Goal: Transaction & Acquisition: Book appointment/travel/reservation

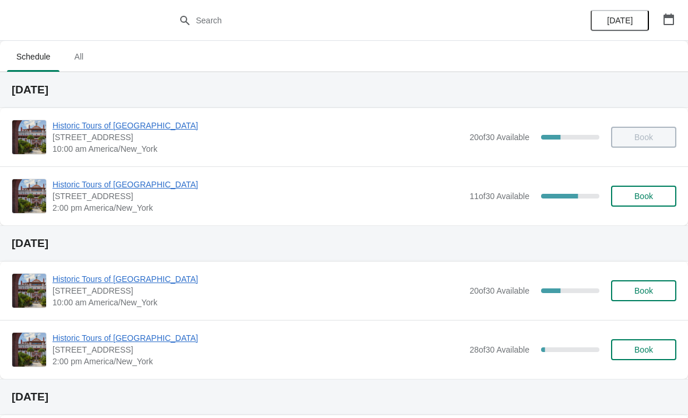
click at [87, 189] on span "Historic Tours of [GEOGRAPHIC_DATA]" at bounding box center [257, 184] width 411 height 12
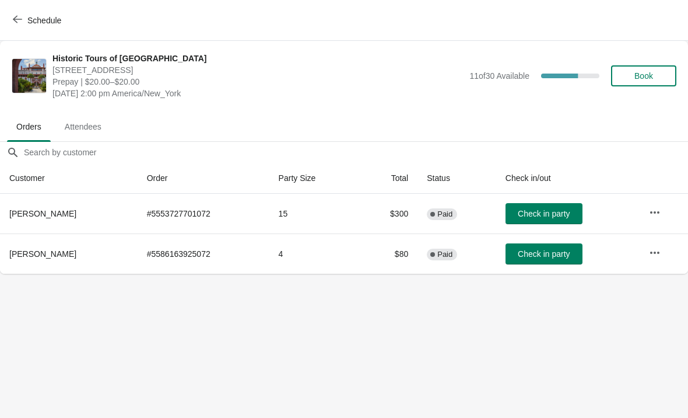
click at [23, 11] on button "Schedule" at bounding box center [38, 20] width 65 height 21
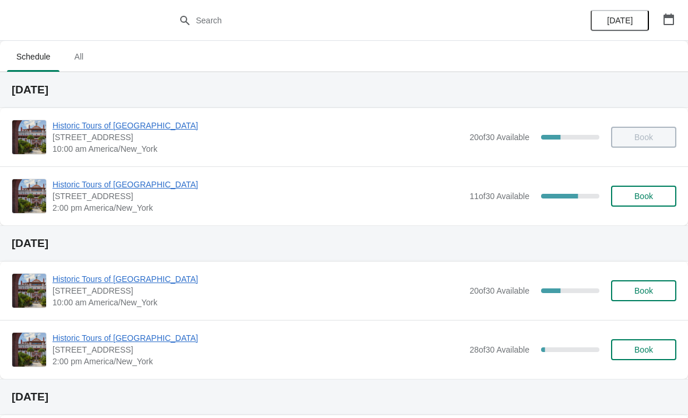
click at [641, 201] on button "Book" at bounding box center [643, 195] width 65 height 21
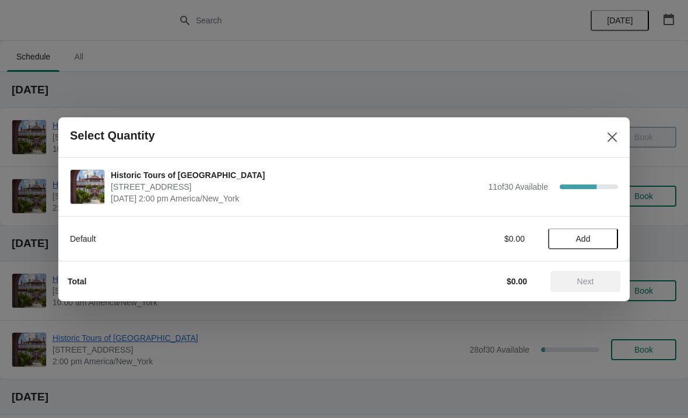
click at [592, 240] on span "Add" at bounding box center [583, 238] width 49 height 9
click at [599, 237] on icon at bounding box center [603, 238] width 12 height 12
click at [601, 233] on icon at bounding box center [603, 238] width 12 height 12
click at [599, 237] on icon at bounding box center [603, 238] width 12 height 12
click at [594, 286] on span "Next" at bounding box center [585, 280] width 17 height 9
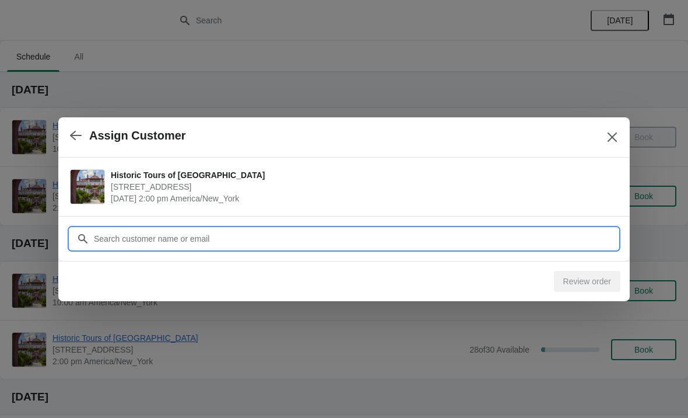
click at [187, 241] on input "Customer" at bounding box center [355, 238] width 525 height 21
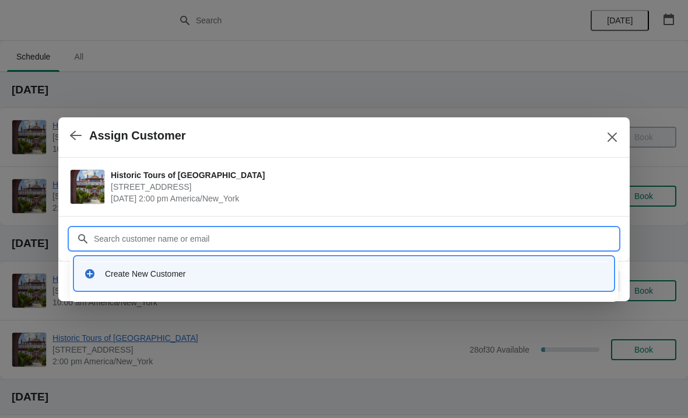
click at [155, 270] on div "Create New Customer" at bounding box center [354, 274] width 499 height 12
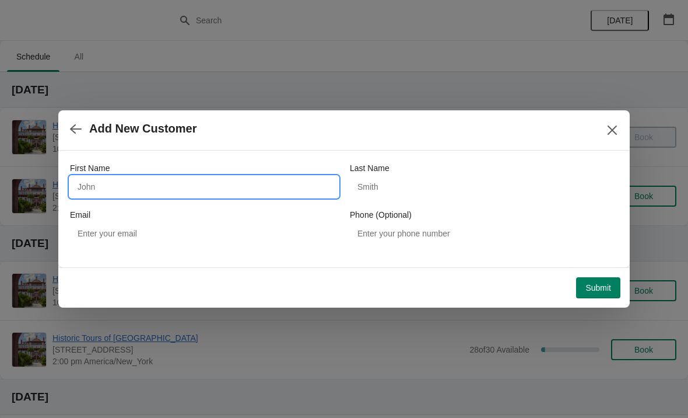
click at [144, 185] on input "First Name" at bounding box center [204, 186] width 268 height 21
click at [306, 165] on div "First Name" at bounding box center [204, 168] width 268 height 12
click at [216, 179] on input "First Name" at bounding box center [204, 186] width 268 height 21
type input "Johnathon"
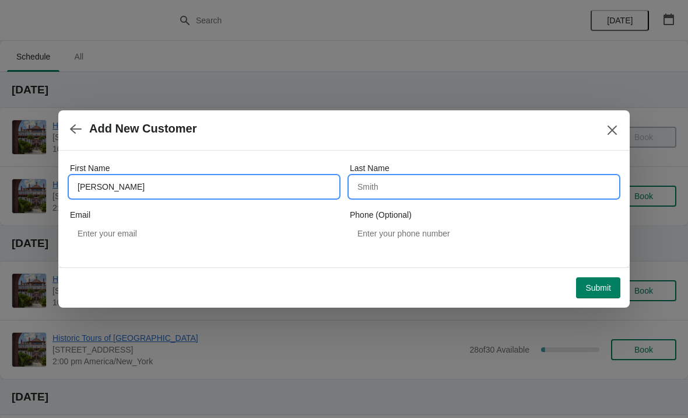
click at [457, 187] on input "Last Name" at bounding box center [484, 186] width 268 height 21
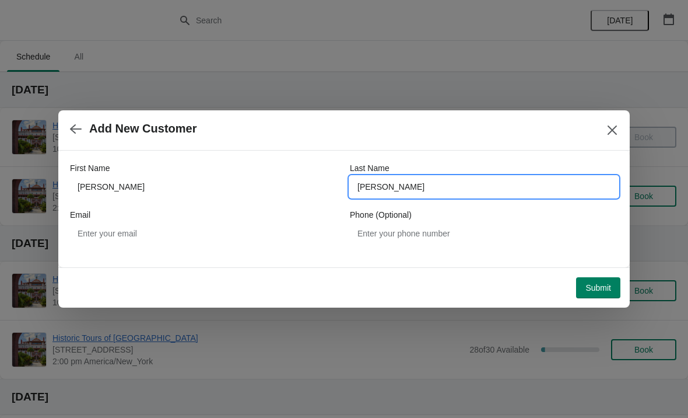
type input "Standridge"
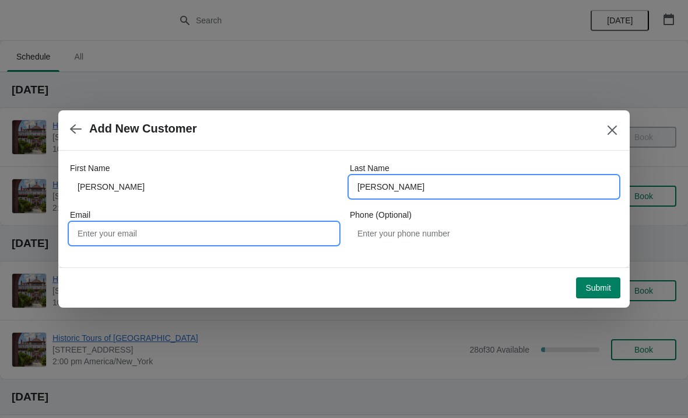
click at [179, 232] on input "Email" at bounding box center [204, 233] width 268 height 21
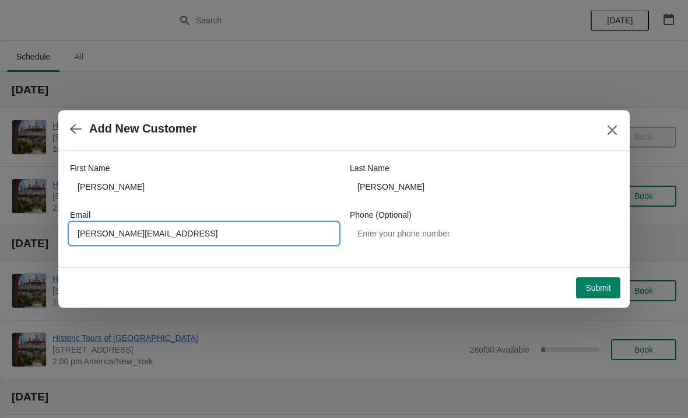
click at [594, 284] on span "Submit" at bounding box center [598, 287] width 26 height 9
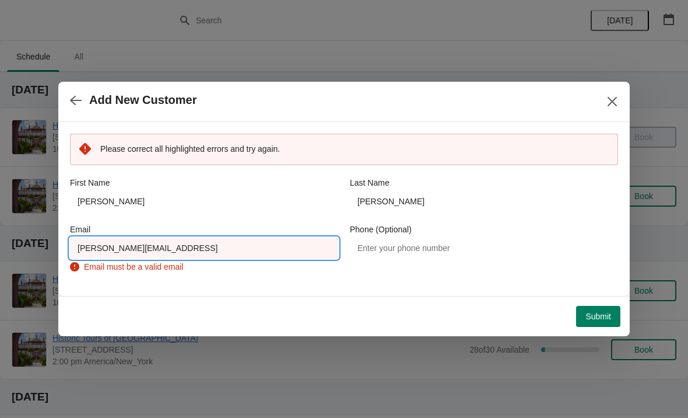
click at [267, 248] on input "Johnathan.standridge1@gmail" at bounding box center [204, 247] width 268 height 21
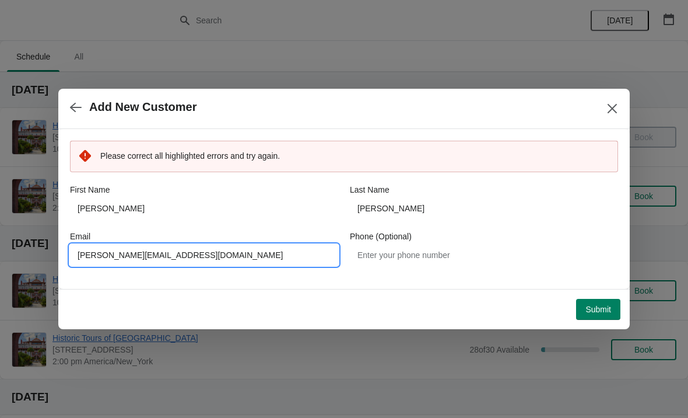
type input "Johnathan.standridge1@gmail.com"
click at [599, 307] on span "Submit" at bounding box center [598, 308] width 26 height 9
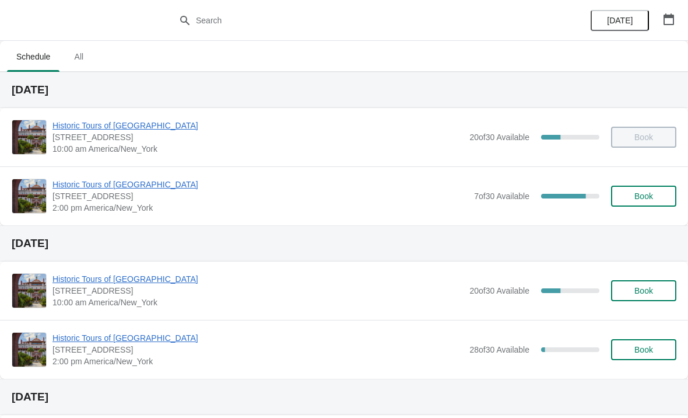
click at [82, 180] on span "Historic Tours of [GEOGRAPHIC_DATA]" at bounding box center [260, 184] width 416 height 12
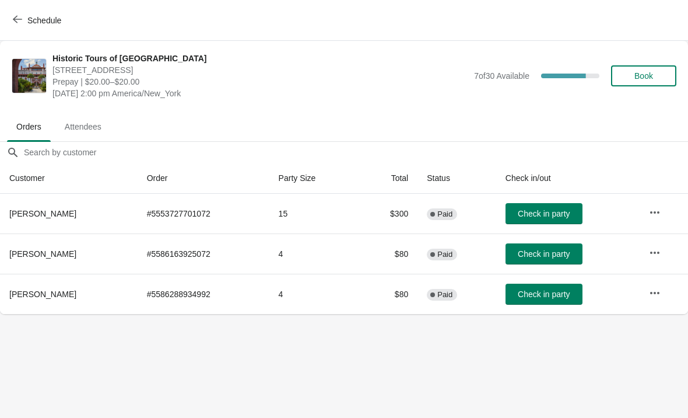
click at [18, 11] on button "Schedule" at bounding box center [38, 20] width 65 height 21
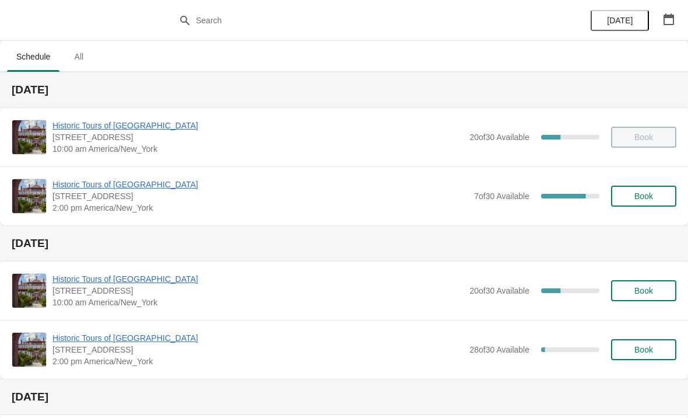
click at [634, 197] on span "Book" at bounding box center [643, 195] width 19 height 9
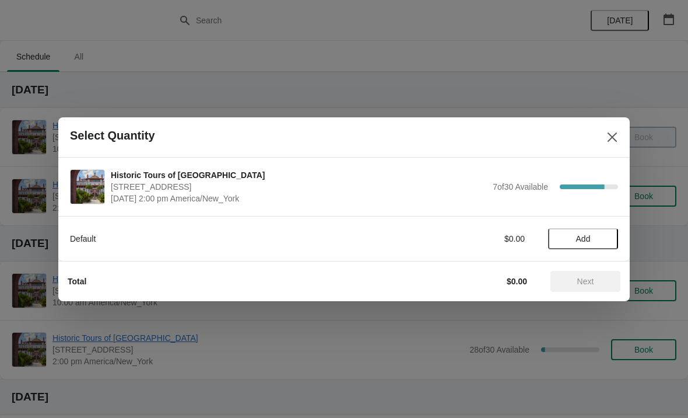
click at [584, 240] on span "Add" at bounding box center [583, 238] width 15 height 9
click at [606, 237] on icon at bounding box center [603, 238] width 12 height 12
click at [597, 243] on icon at bounding box center [603, 238] width 12 height 12
click at [601, 241] on icon at bounding box center [603, 238] width 12 height 12
click at [587, 276] on span "Next" at bounding box center [585, 280] width 17 height 9
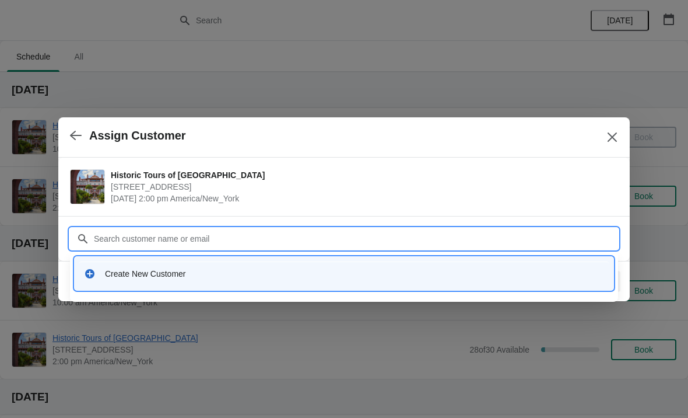
click at [143, 269] on div "Create New Customer" at bounding box center [354, 274] width 499 height 12
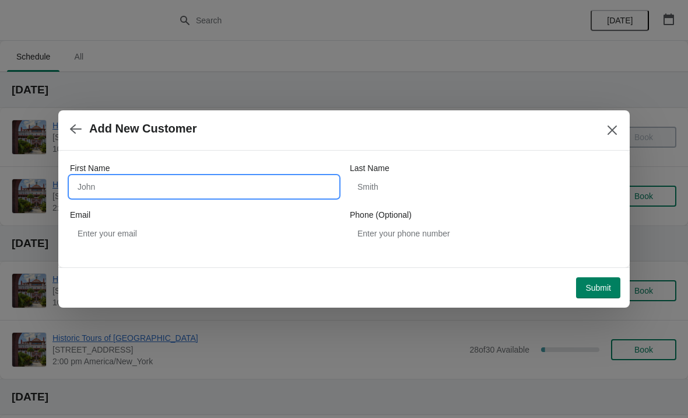
click at [148, 187] on input "First Name" at bounding box center [204, 186] width 268 height 21
type input "Jeff"
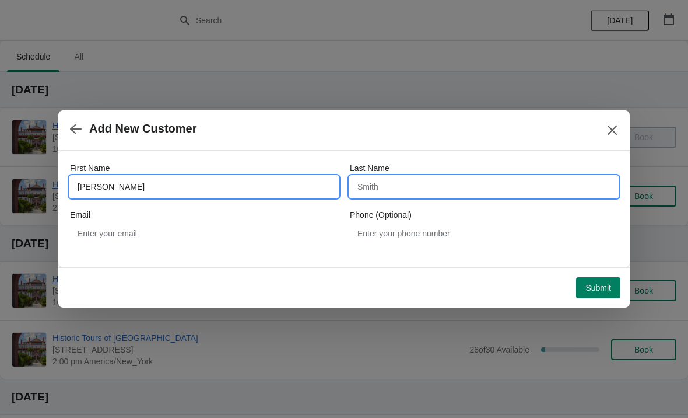
click at [381, 189] on input "Last Name" at bounding box center [484, 186] width 268 height 21
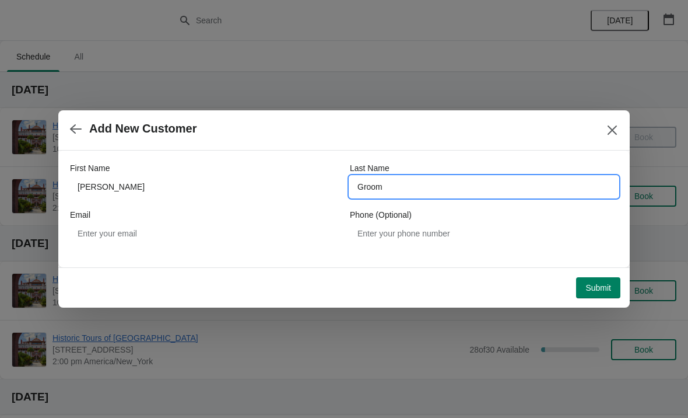
type input "Groom"
click at [186, 218] on div "Email" at bounding box center [204, 215] width 268 height 12
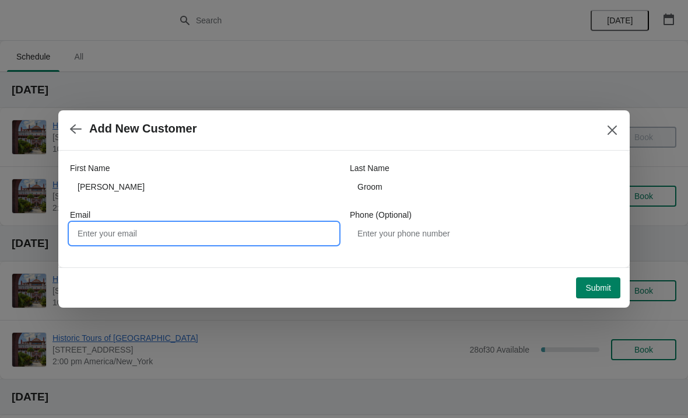
click at [99, 233] on input "Email" at bounding box center [204, 233] width 268 height 21
type input "Groomjeffrey@gmail.com"
click at [592, 297] on button "Submit" at bounding box center [598, 287] width 44 height 21
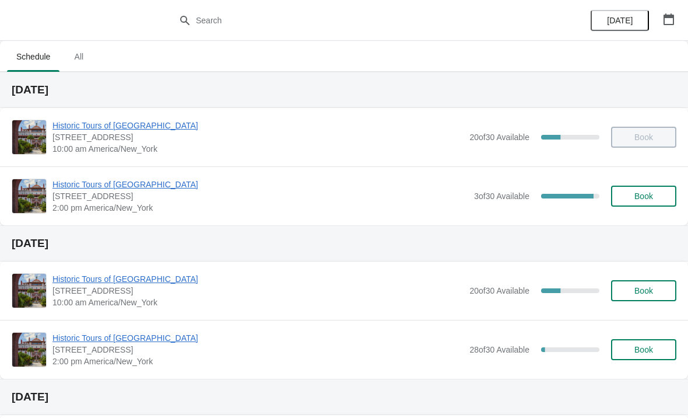
click at [89, 178] on span "Historic Tours of [GEOGRAPHIC_DATA]" at bounding box center [260, 184] width 416 height 12
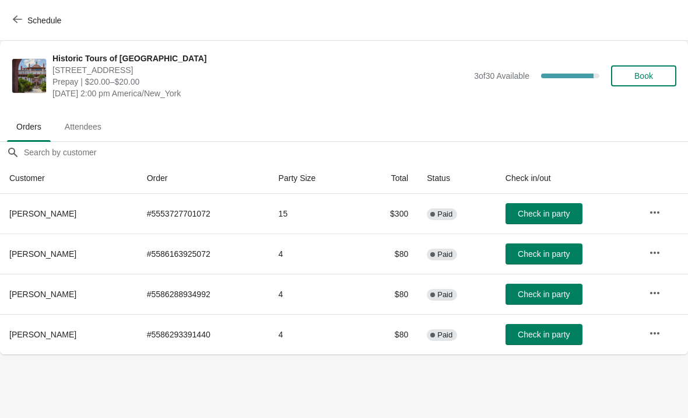
click at [645, 70] on button "Book" at bounding box center [643, 75] width 65 height 21
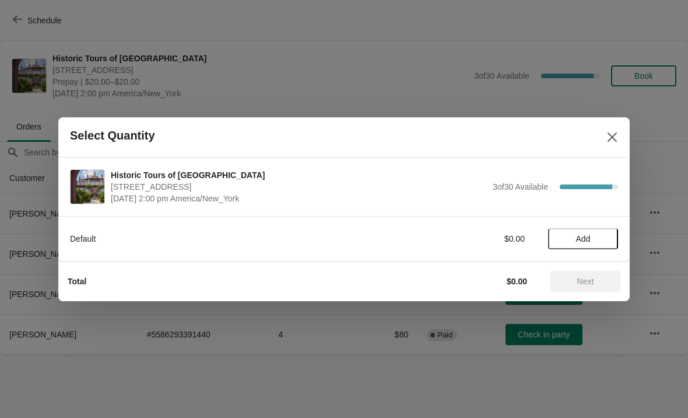
click at [592, 234] on span "Add" at bounding box center [583, 238] width 49 height 9
click at [605, 236] on icon at bounding box center [603, 238] width 12 height 12
click at [592, 276] on span "Next" at bounding box center [585, 280] width 17 height 9
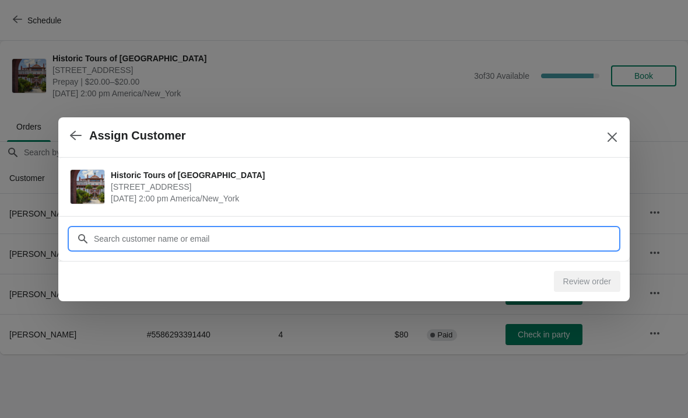
click at [591, 238] on input "Customer" at bounding box center [355, 238] width 525 height 21
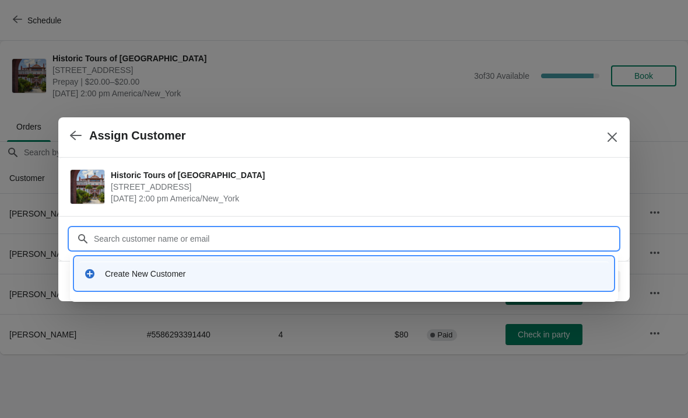
click at [120, 276] on div "Create New Customer" at bounding box center [354, 274] width 499 height 12
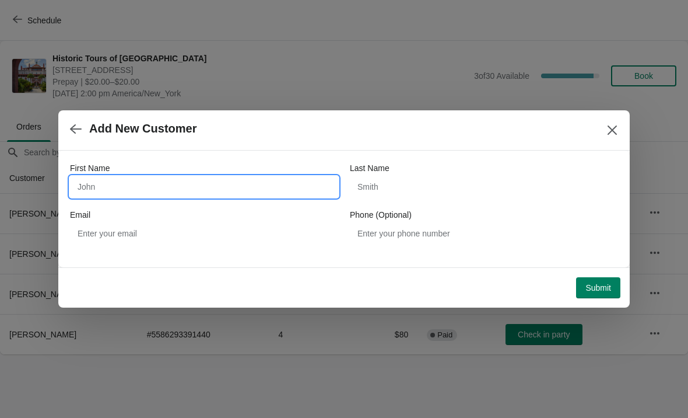
click at [149, 195] on input "First Name" at bounding box center [204, 186] width 268 height 21
type input "Don"
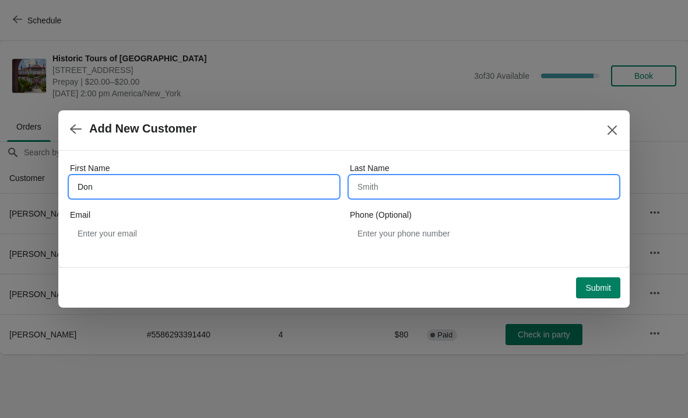
click at [476, 191] on input "Last Name" at bounding box center [484, 186] width 268 height 21
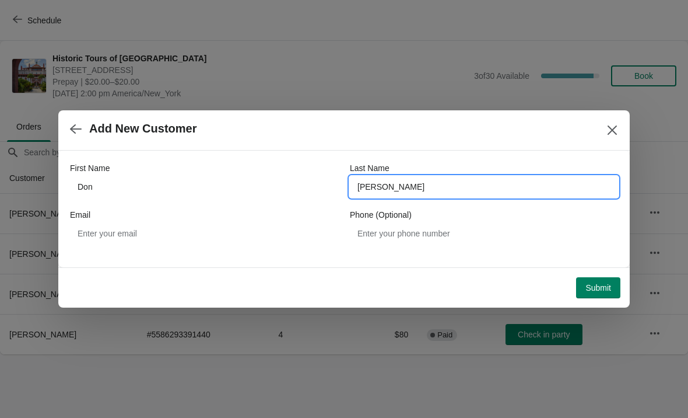
type input "[PERSON_NAME]"
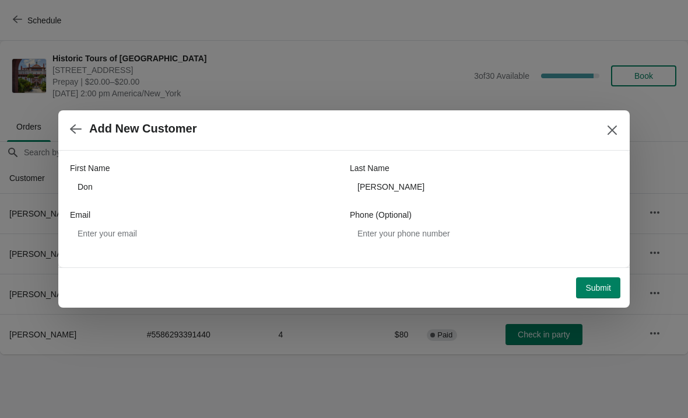
click at [604, 283] on span "Submit" at bounding box center [598, 287] width 26 height 9
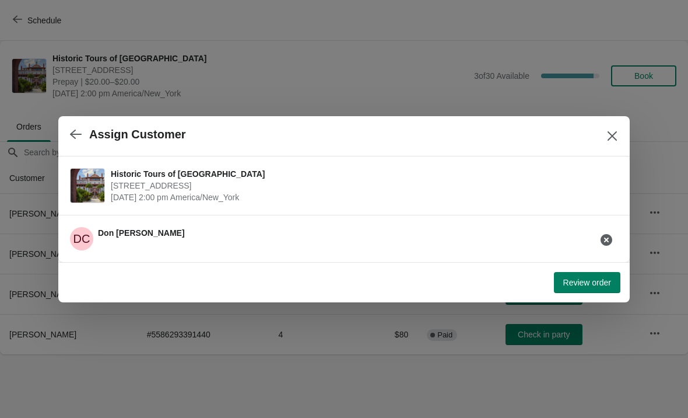
click at [571, 281] on span "Review order" at bounding box center [587, 282] width 48 height 9
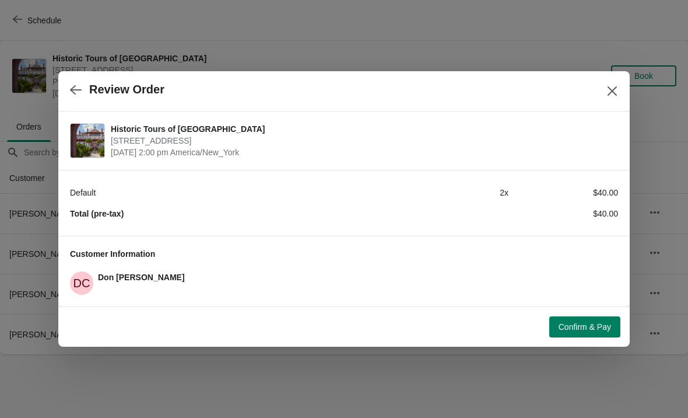
click at [577, 328] on span "Confirm & Pay" at bounding box center [585, 326] width 52 height 9
